Goal: Task Accomplishment & Management: Use online tool/utility

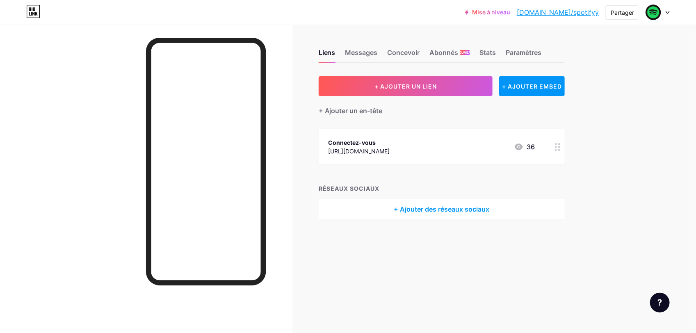
click at [671, 10] on div "Mise à niveau [DOMAIN_NAME]/spotif... [DOMAIN_NAME]/spotifyy Partager Switch ac…" at bounding box center [348, 12] width 696 height 15
click at [669, 14] on div at bounding box center [658, 12] width 24 height 15
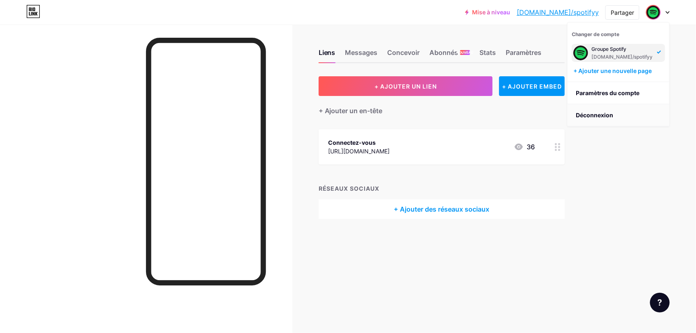
click at [613, 110] on li "Déconnexion" at bounding box center [618, 115] width 102 height 22
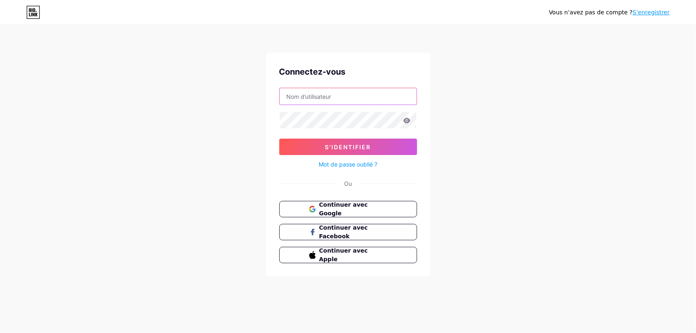
click at [322, 101] on input "text" at bounding box center [348, 96] width 137 height 16
paste input "[EMAIL_ADDRESS][DOMAIN_NAME]"
type input "[EMAIL_ADDRESS][DOMAIN_NAME]"
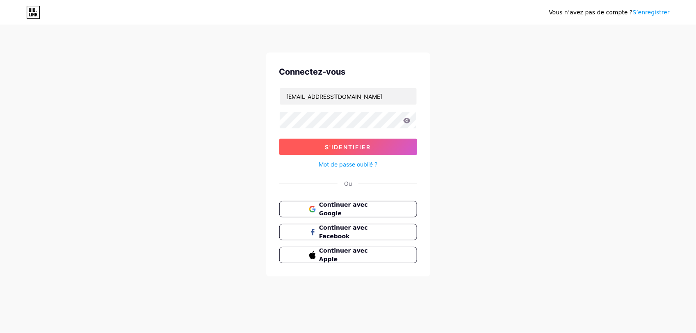
click at [380, 148] on button "S'identifier" at bounding box center [348, 147] width 138 height 16
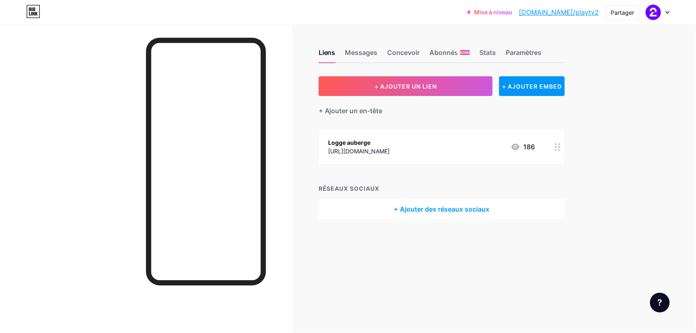
click at [390, 140] on div "Logge auberge" at bounding box center [358, 142] width 61 height 9
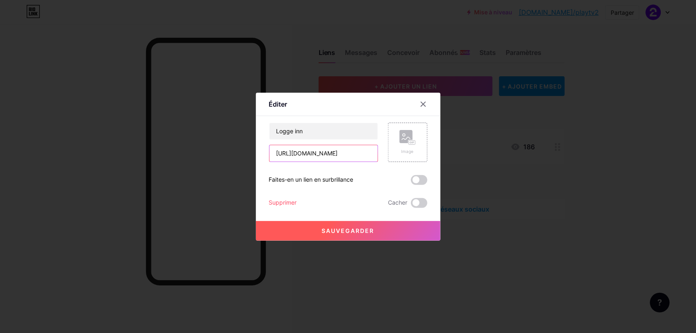
click at [333, 152] on input "[URL][DOMAIN_NAME]" at bounding box center [323, 153] width 108 height 16
paste input "[URL][DOMAIN_NAME]"
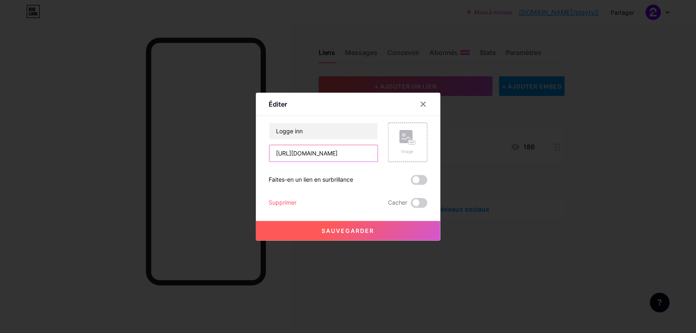
type input "[URL][DOMAIN_NAME]"
click at [349, 226] on button "Sauvegarder" at bounding box center [348, 231] width 184 height 20
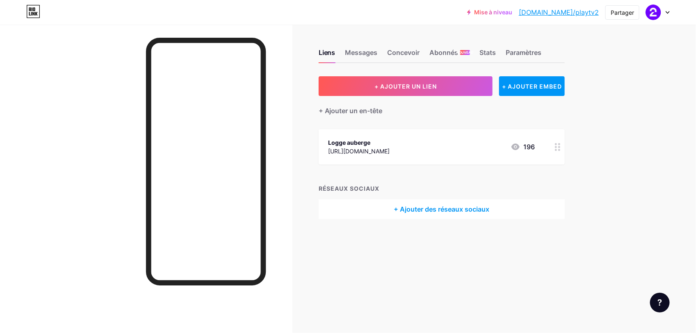
click at [582, 11] on link "[DOMAIN_NAME]/playtv2" at bounding box center [558, 12] width 80 height 10
